Goal: Transaction & Acquisition: Book appointment/travel/reservation

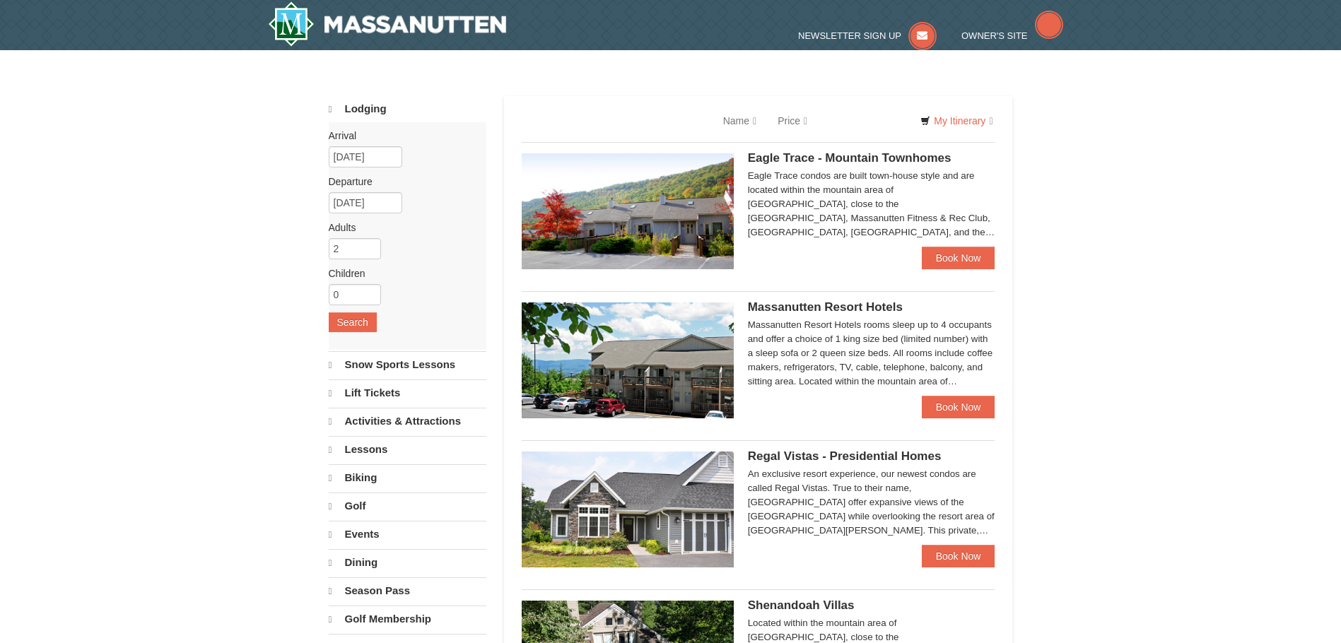
select select "10"
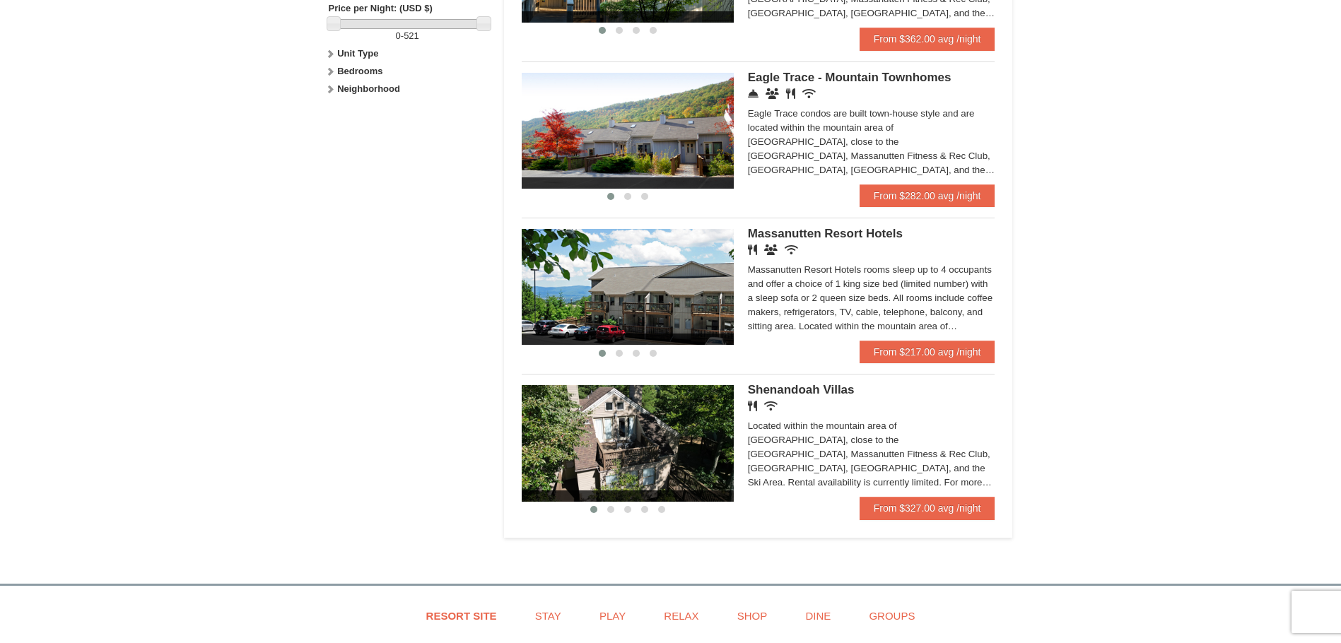
scroll to position [848, 0]
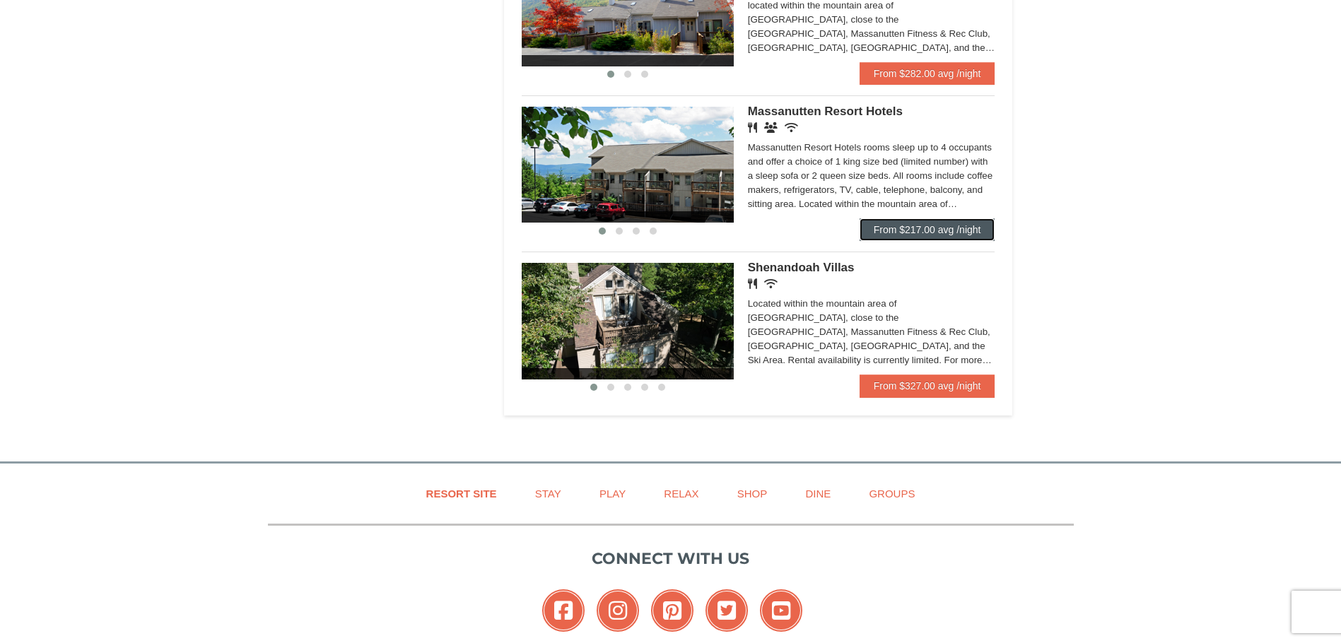
click at [983, 233] on link "From $217.00 avg /night" at bounding box center [928, 229] width 136 height 23
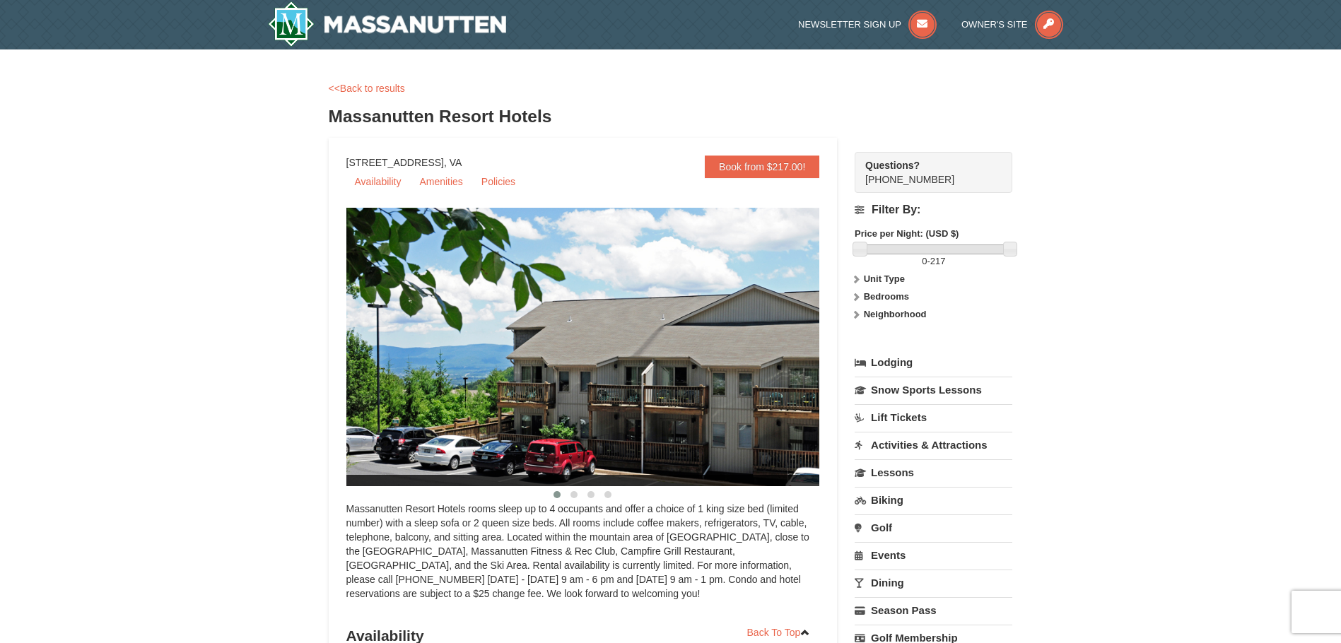
select select "10"
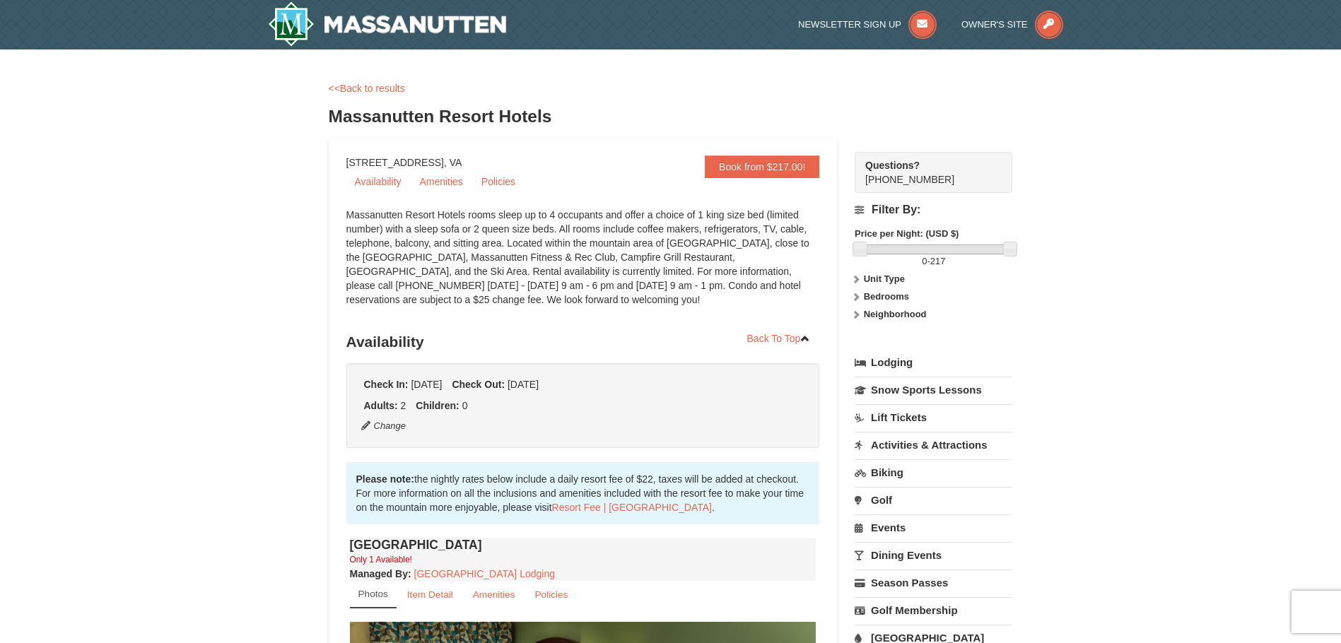
scroll to position [424, 0]
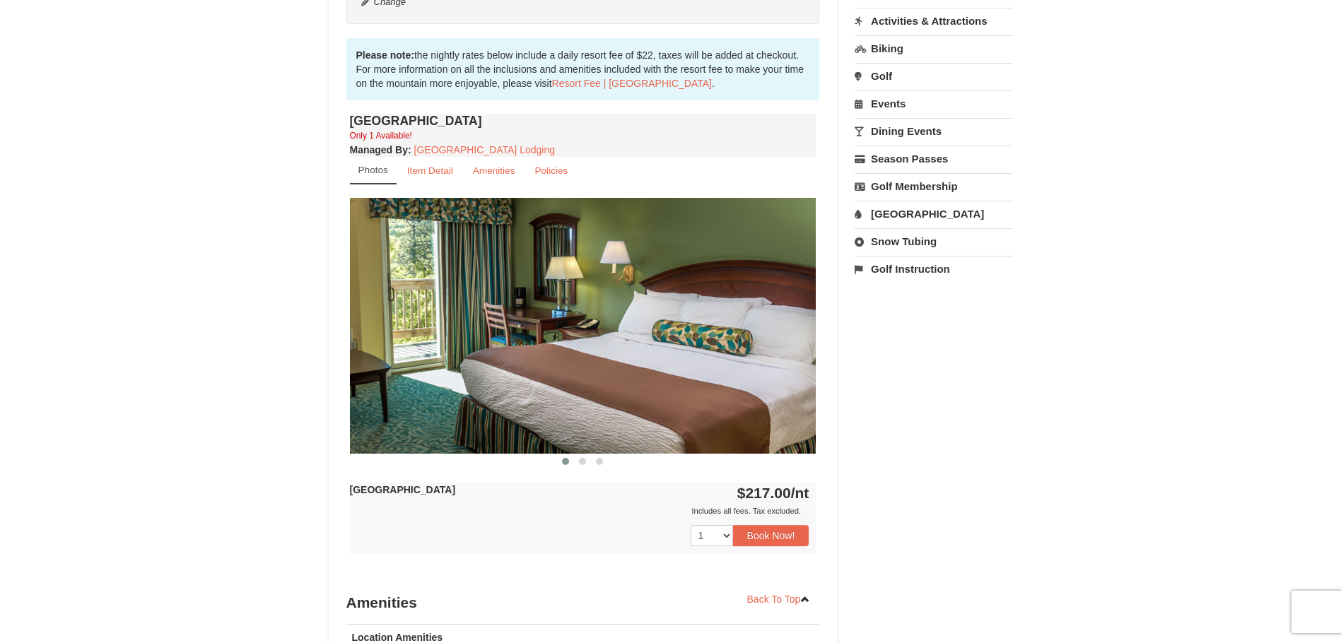
click at [784, 329] on img at bounding box center [583, 325] width 467 height 255
click at [789, 340] on img at bounding box center [583, 325] width 467 height 255
click at [789, 341] on img at bounding box center [583, 325] width 467 height 255
click at [440, 175] on small "Item Detail" at bounding box center [430, 170] width 46 height 11
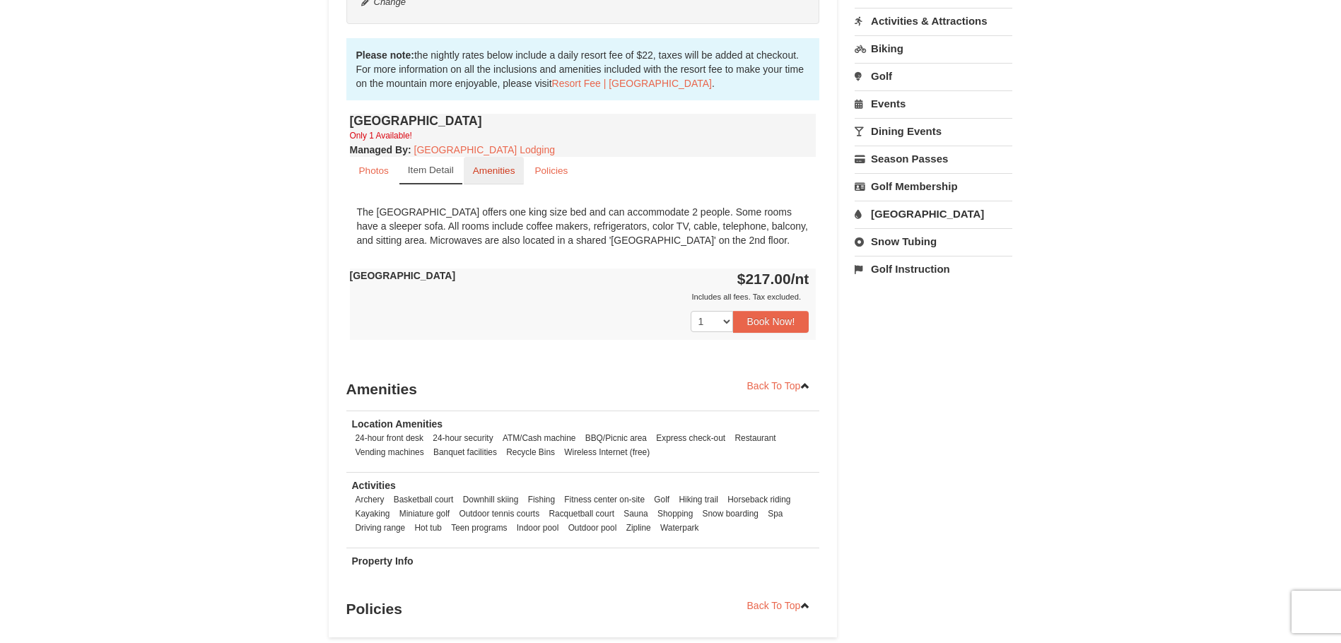
click at [494, 168] on small "Amenities" at bounding box center [494, 170] width 42 height 11
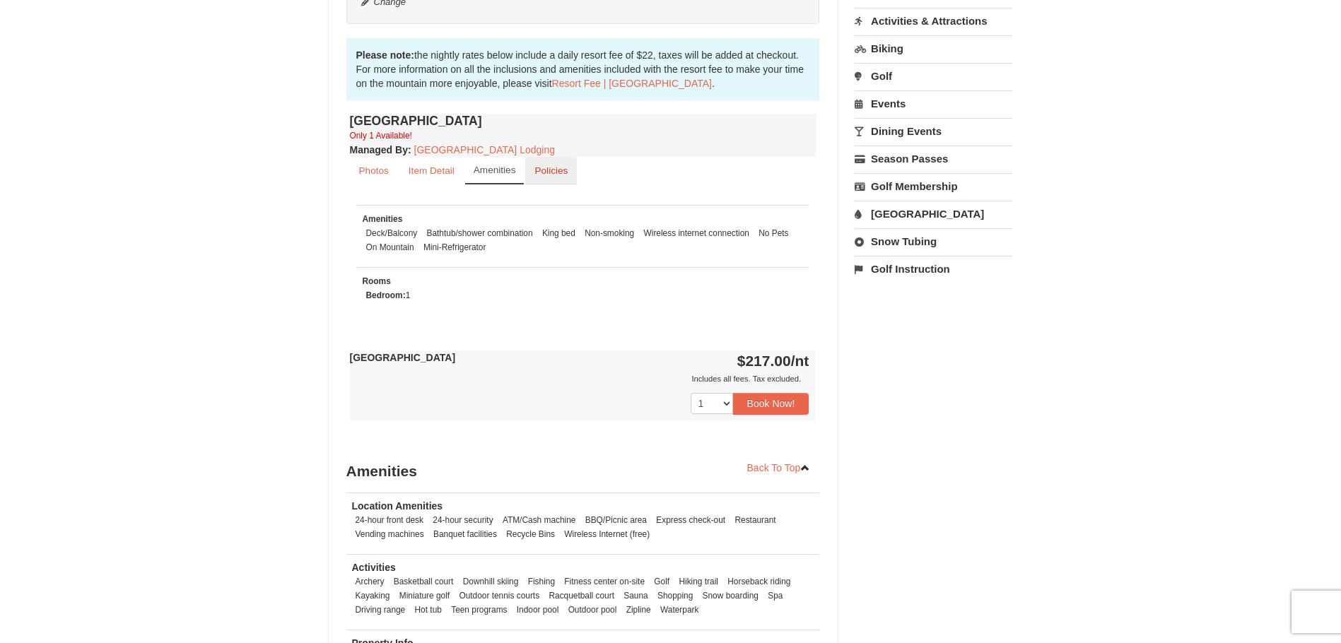
click at [539, 165] on small "Policies" at bounding box center [550, 170] width 33 height 11
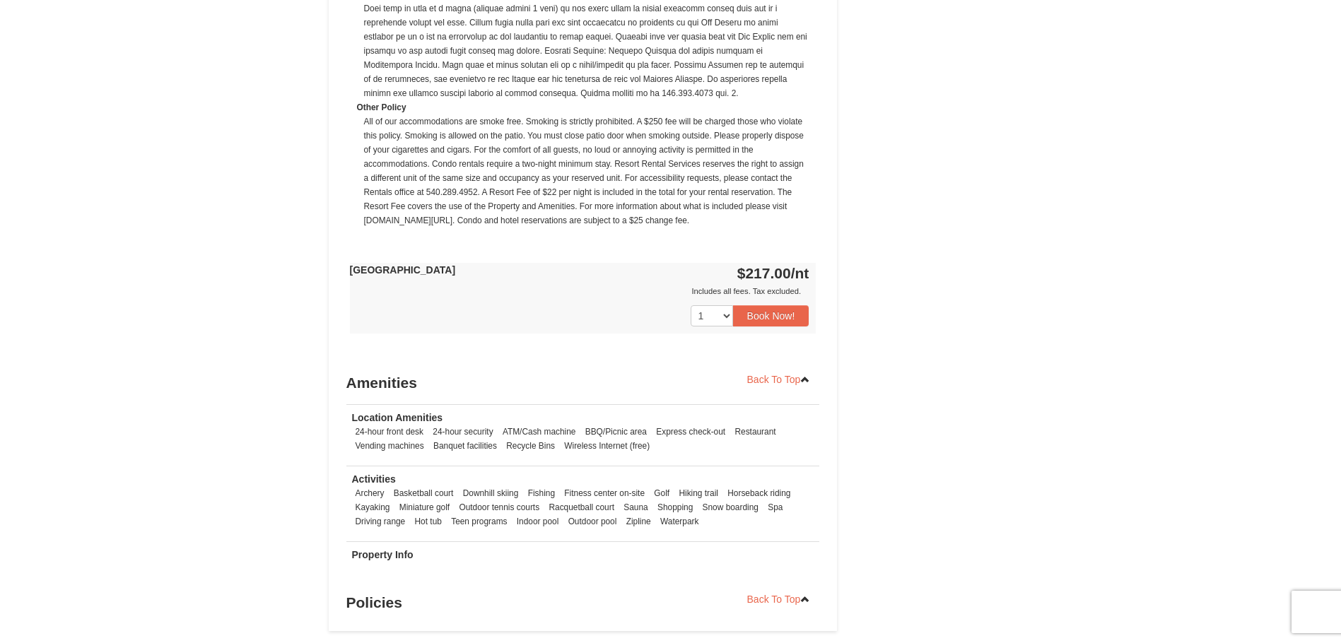
scroll to position [1272, 0]
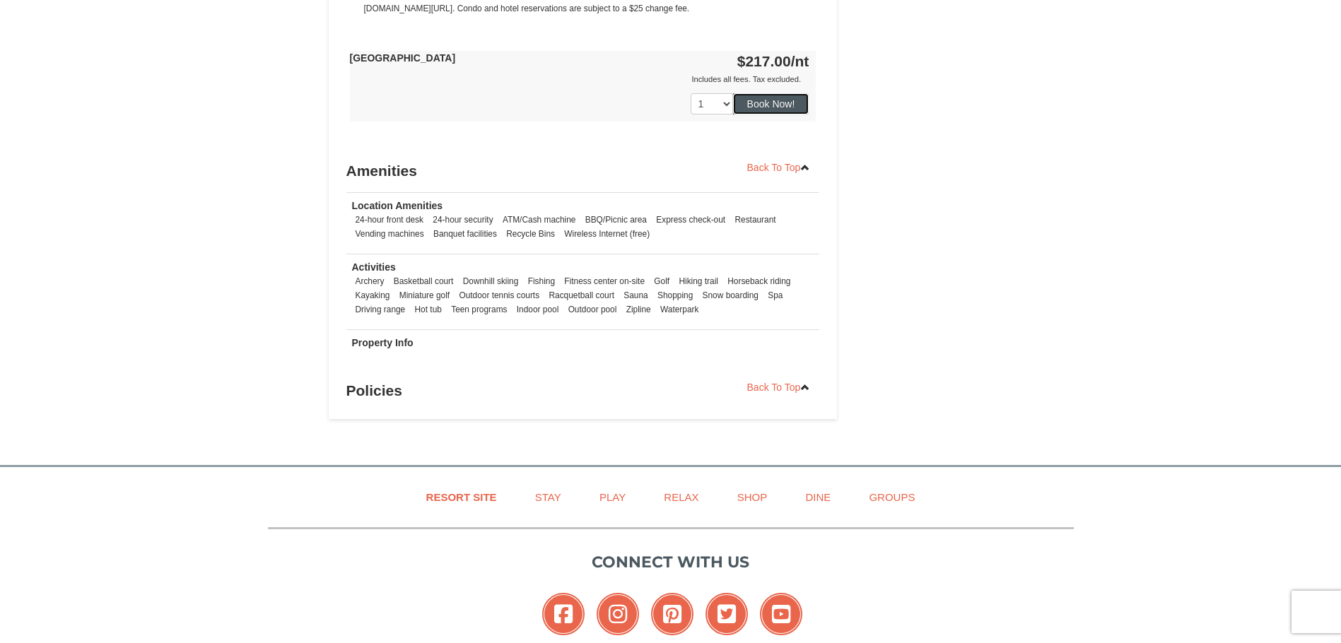
click at [790, 111] on button "Book Now!" at bounding box center [771, 103] width 76 height 21
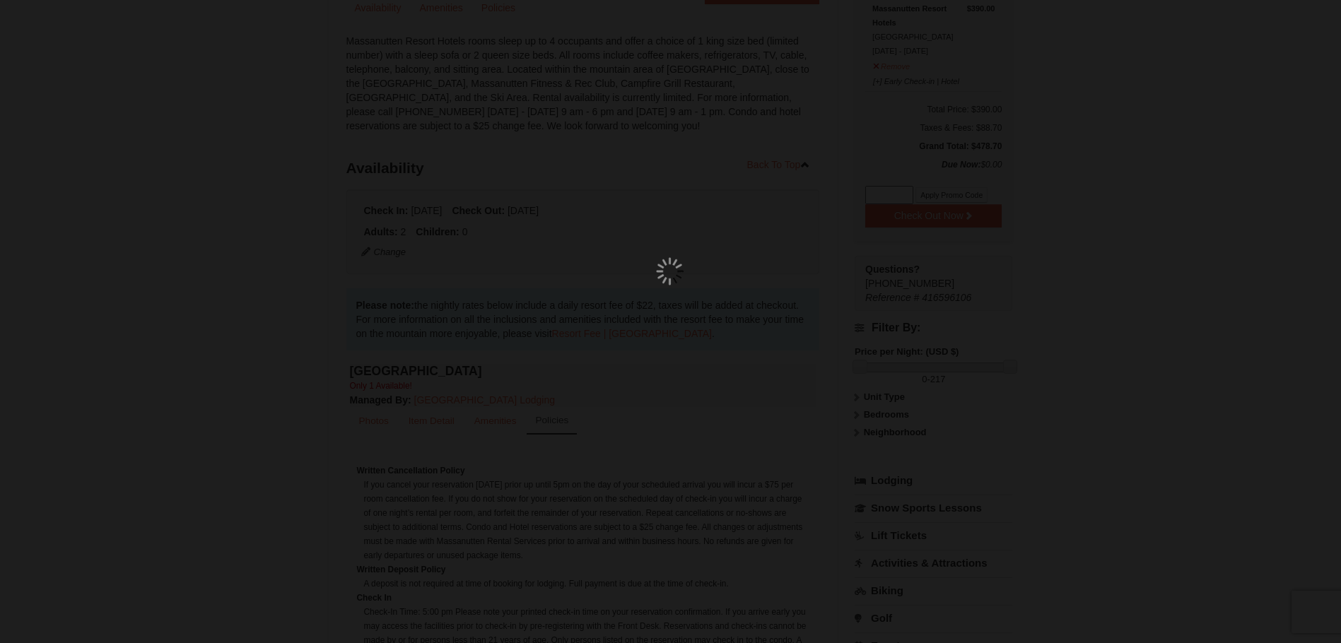
scroll to position [138, 0]
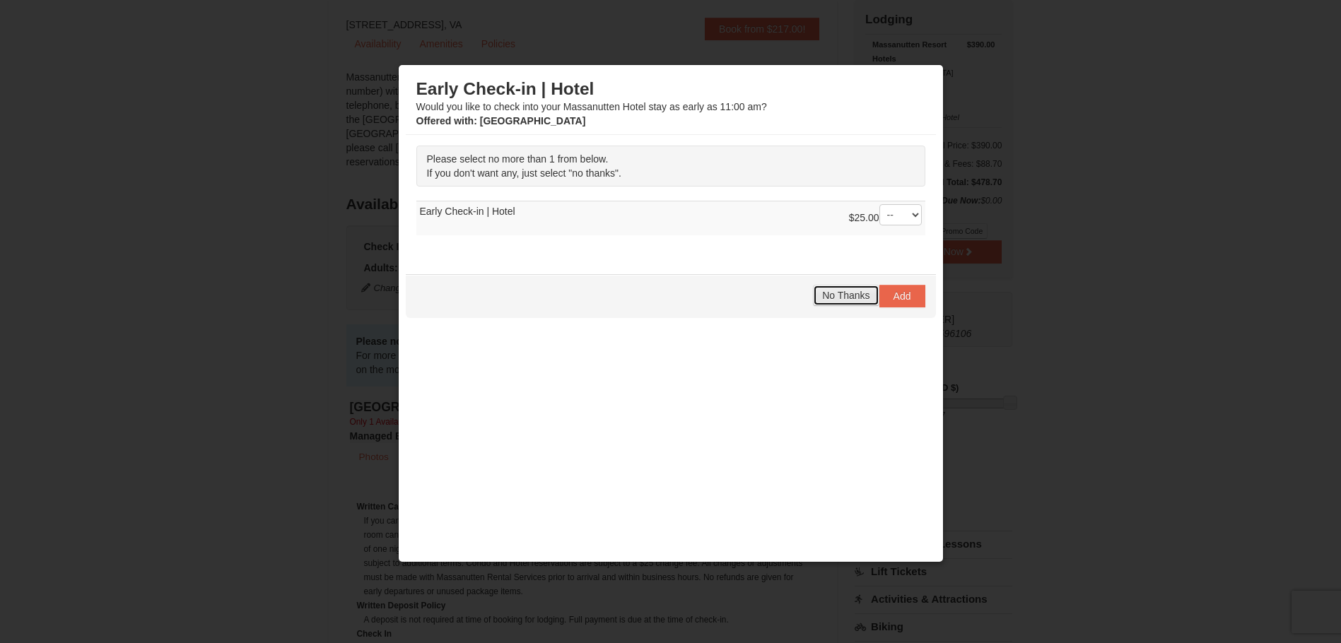
click at [839, 298] on span "No Thanks" at bounding box center [845, 295] width 47 height 11
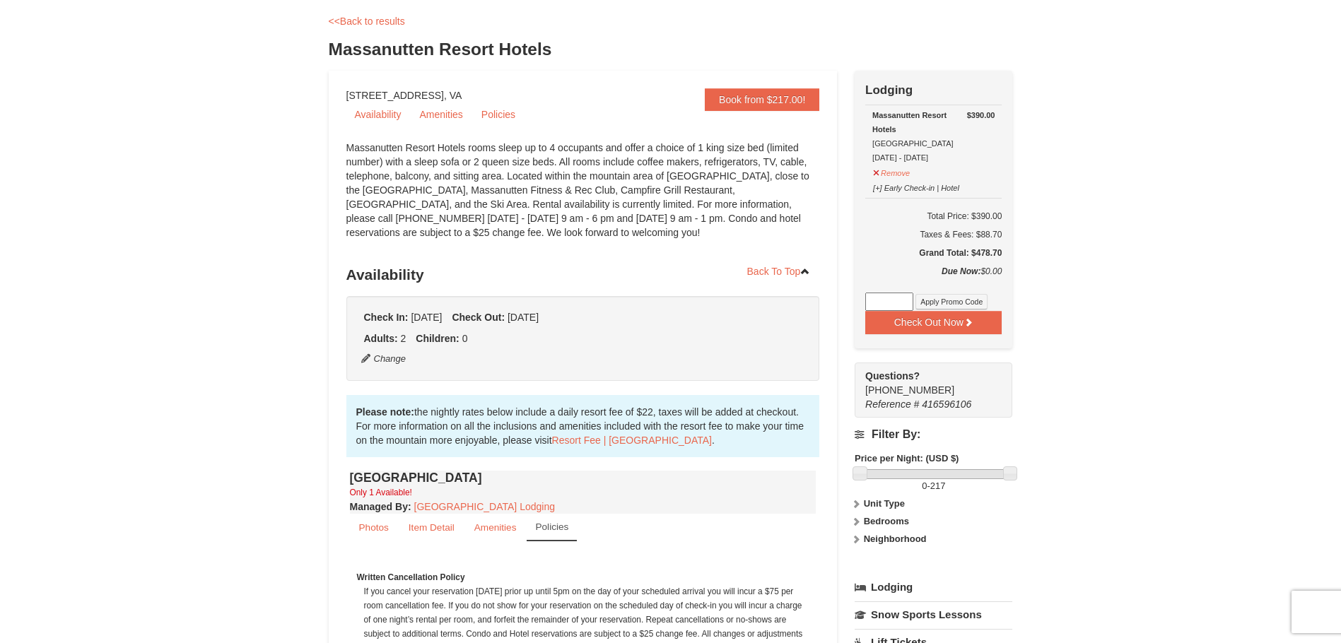
scroll to position [0, 0]
